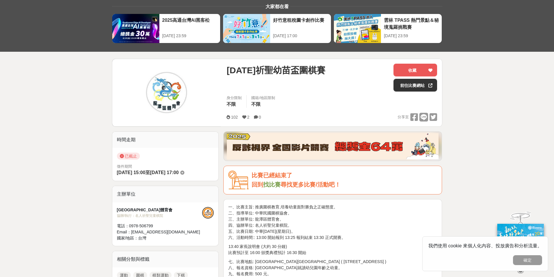
scroll to position [116, 0]
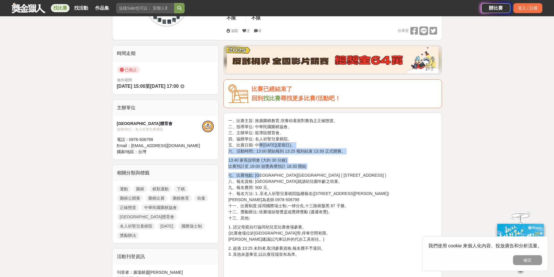
drag, startPoint x: 259, startPoint y: 146, endPoint x: 261, endPoint y: 176, distance: 30.6
click at [261, 176] on div "一、比賽主旨: 推廣圍棋教育,培養幼童面對勝負之正確態度。 二、指導單位: 中華民國圍棋協會。 三、主辦單位: [GEOGRAPHIC_DATA]體育會。 四…" at bounding box center [332, 195] width 209 height 155
click at [261, 176] on p "七、比賽地點: 龍潭區龍星市民活動中心 ( 龍潭區龍華路 100 號 ) 八、報名資格: 龍潭區就讀幼兒園年齡之幼童。 九、報名費用: 500 元。 十、報名…" at bounding box center [332, 196] width 209 height 49
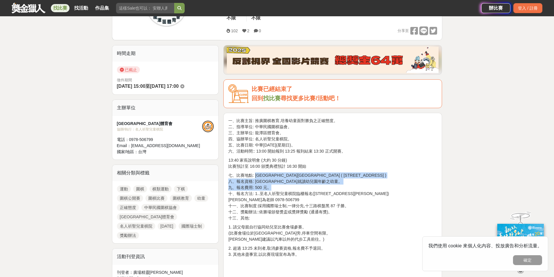
drag, startPoint x: 257, startPoint y: 178, endPoint x: 285, endPoint y: 184, distance: 29.2
click at [285, 184] on p "七、比賽地點: 龍潭區龍星市民活動中心 ( 龍潭區龍華路 100 號 ) 八、報名資格: 龍潭區就讀幼兒園年齡之幼童。 九、報名費用: 500 元。 十、報名…" at bounding box center [332, 196] width 209 height 49
click at [285, 185] on p "七、比賽地點: 龍潭區龍星市民活動中心 ( 龍潭區龍華路 100 號 ) 八、報名資格: 龍潭區就讀幼兒園年齡之幼童。 九、報名費用: 500 元。 十、報名…" at bounding box center [332, 196] width 209 height 49
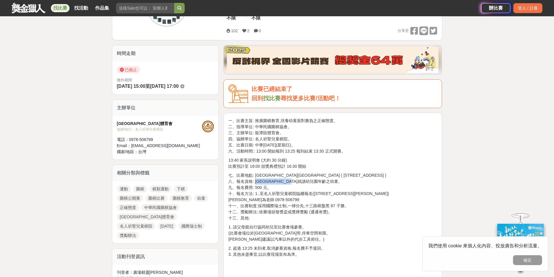
drag, startPoint x: 256, startPoint y: 182, endPoint x: 330, endPoint y: 180, distance: 73.9
click at [330, 180] on p "七、比賽地點: 龍潭區龍星市民活動中心 ( 龍潭區龍華路 100 號 ) 八、報名資格: 龍潭區就讀幼兒園年齡之幼童。 九、報名費用: 500 元。 十、報名…" at bounding box center [332, 196] width 209 height 49
drag, startPoint x: 325, startPoint y: 182, endPoint x: 272, endPoint y: 179, distance: 52.7
click at [272, 179] on p "七、比賽地點: 龍潭區龍星市民活動中心 ( 龍潭區龍華路 100 號 ) 八、報名資格: 龍潭區就讀幼兒園年齡之幼童。 九、報名費用: 500 元。 十、報名…" at bounding box center [332, 196] width 209 height 49
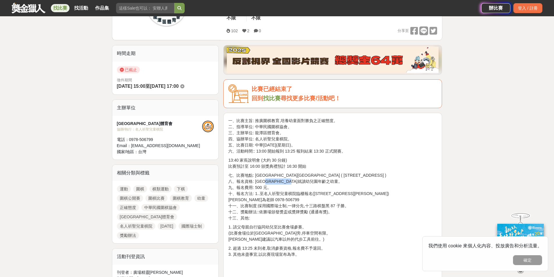
click at [272, 179] on p "七、比賽地點: 龍潭區龍星市民活動中心 ( 龍潭區龍華路 100 號 ) 八、報名資格: 龍潭區就讀幼兒園年齡之幼童。 九、報名費用: 500 元。 十、報名…" at bounding box center [332, 196] width 209 height 49
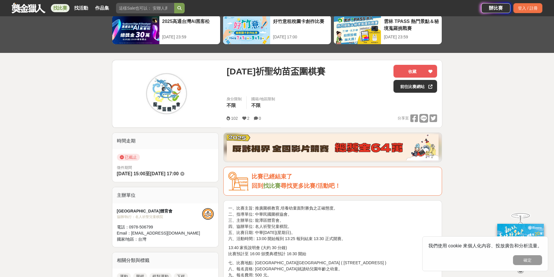
scroll to position [0, 0]
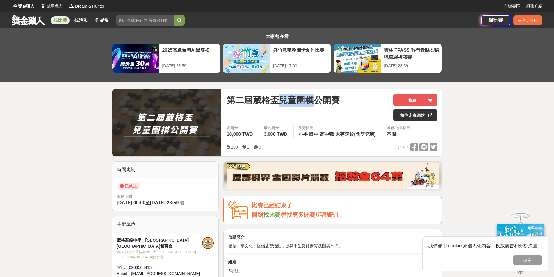
drag, startPoint x: 282, startPoint y: 100, endPoint x: 314, endPoint y: 99, distance: 31.4
click at [314, 99] on span "第二屆葳格盃兒童圍棋公開賽" at bounding box center [283, 100] width 113 height 13
copy span "兒童圍棋"
click at [144, 20] on input "search" at bounding box center [145, 20] width 58 height 10
paste input "兒童圍棋"
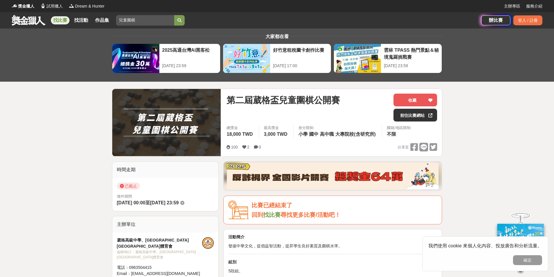
type input "兒童圍棋"
click at [185, 20] on button "submit" at bounding box center [179, 20] width 10 height 10
